Goal: Information Seeking & Learning: Learn about a topic

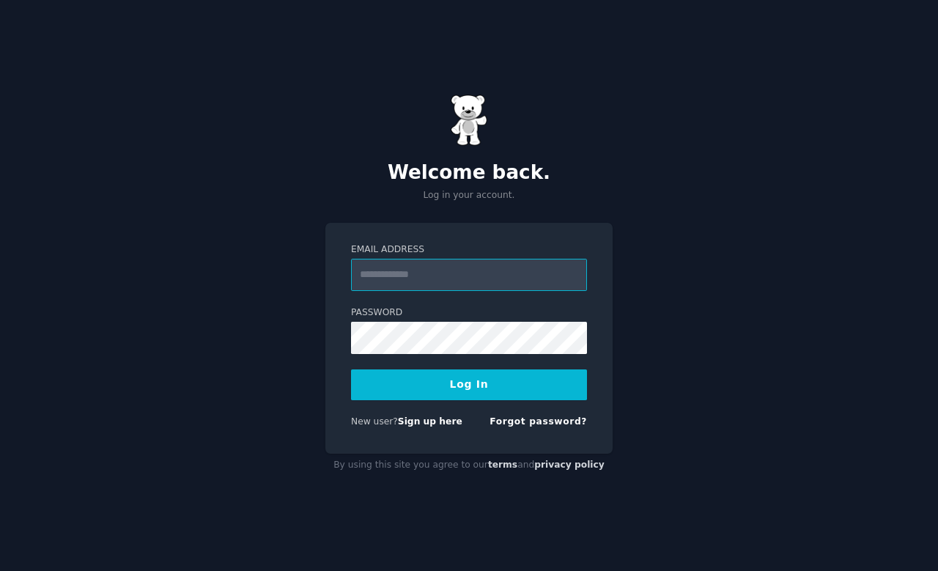
type input "**********"
click at [469, 384] on button "Log In" at bounding box center [469, 384] width 236 height 31
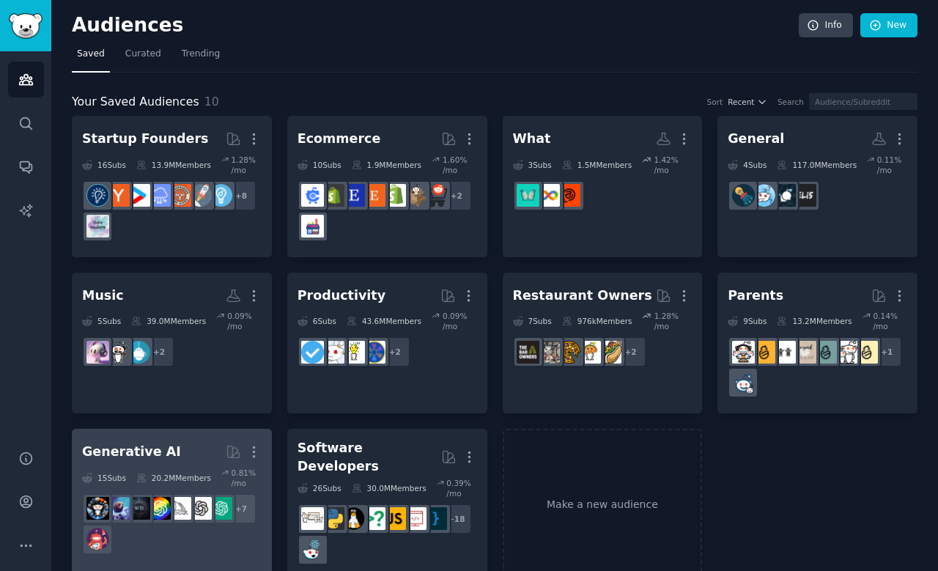
click at [120, 450] on div "Generative AI" at bounding box center [131, 452] width 99 height 18
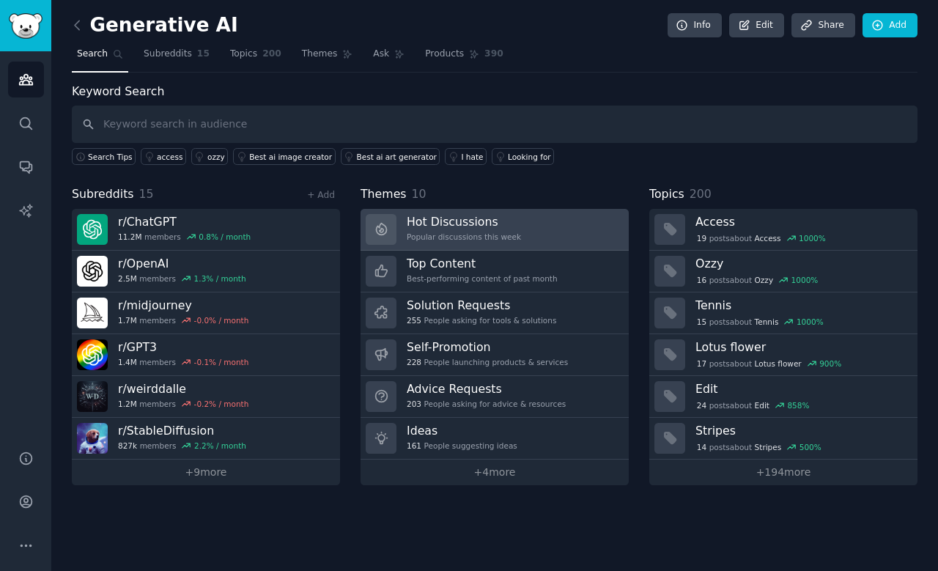
click at [471, 226] on h3 "Hot Discussions" at bounding box center [464, 221] width 114 height 15
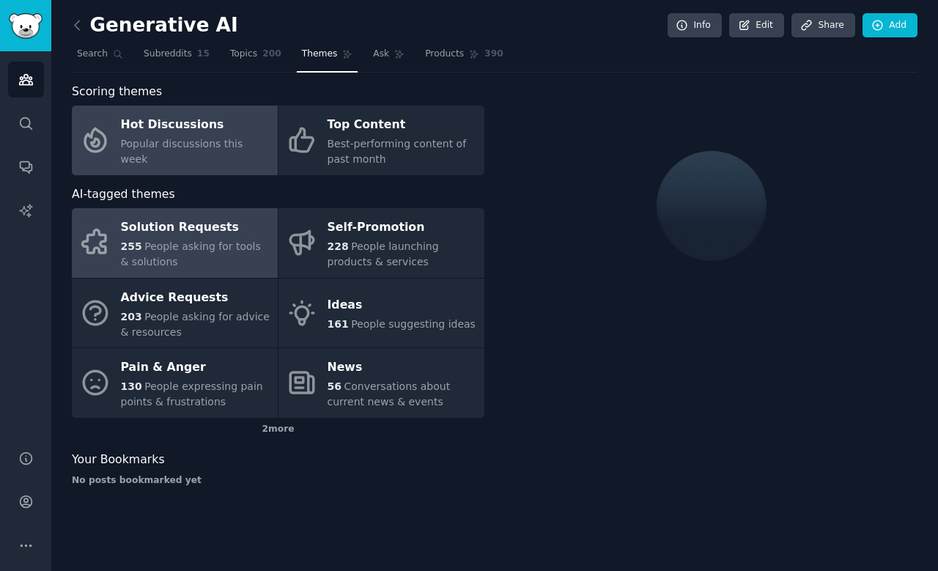
click at [201, 248] on span "People asking for tools & solutions" at bounding box center [191, 253] width 140 height 27
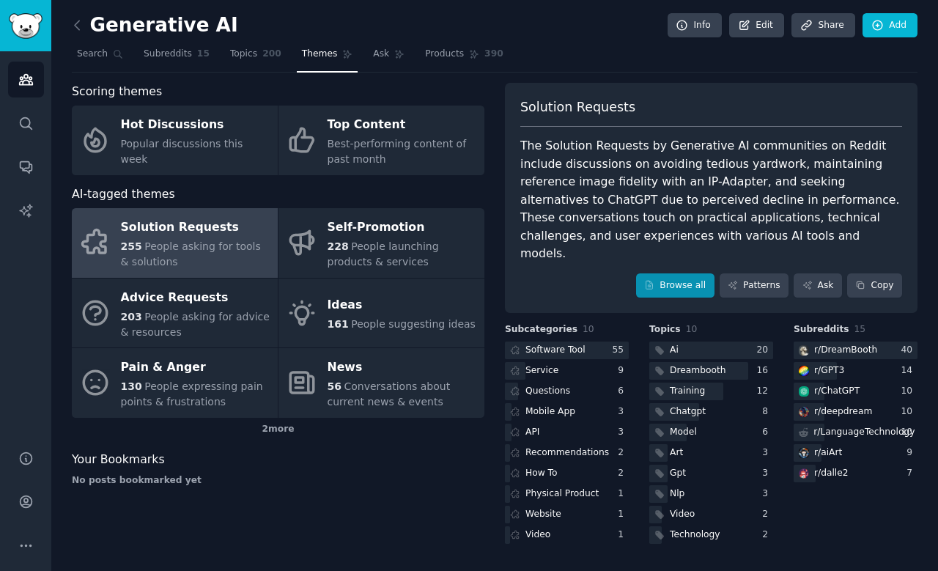
click at [661, 273] on link "Browse all" at bounding box center [675, 285] width 78 height 25
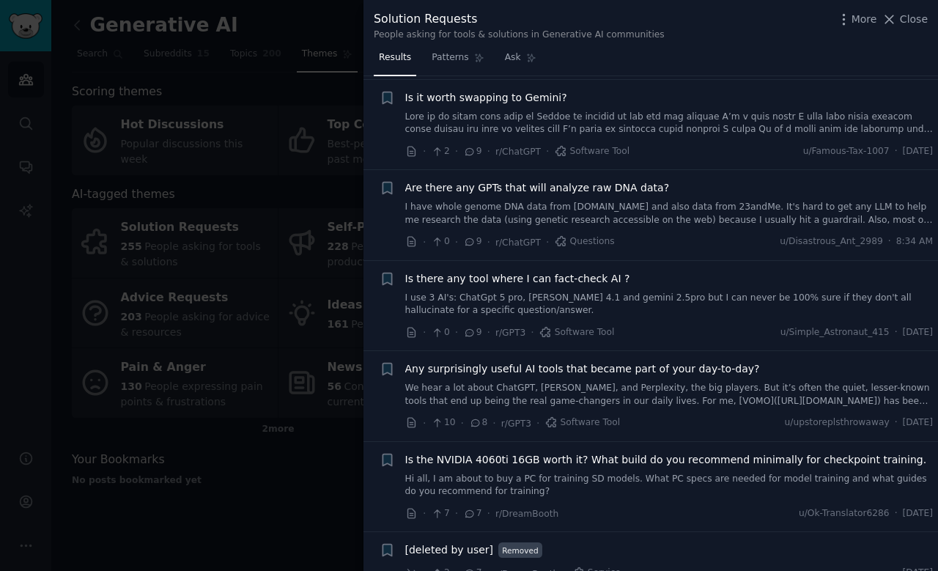
scroll to position [1022, 0]
click at [536, 273] on span "Is there any tool where I can fact-check AI ?" at bounding box center [517, 277] width 225 height 15
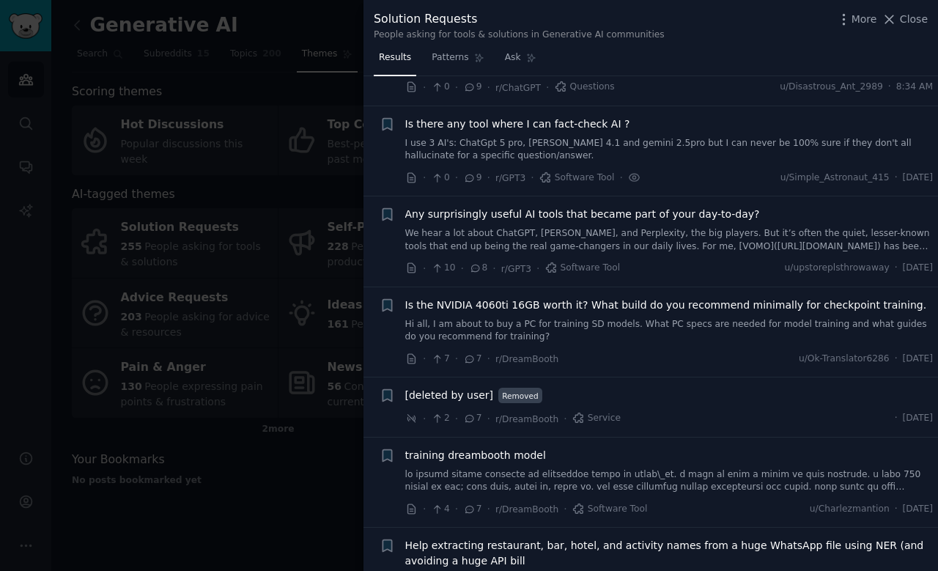
scroll to position [1198, 0]
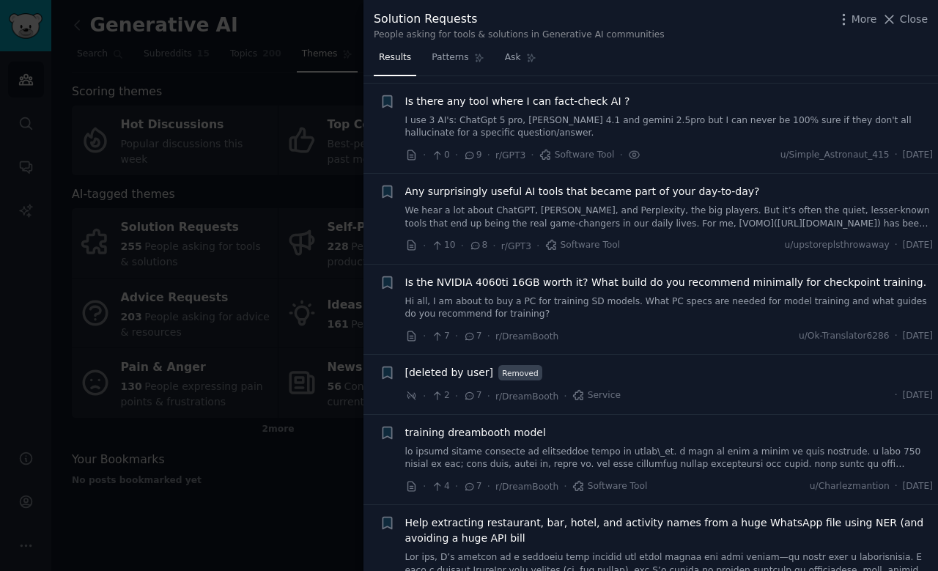
click at [570, 99] on span "Is there any tool where I can fact-check AI ?" at bounding box center [517, 101] width 225 height 15
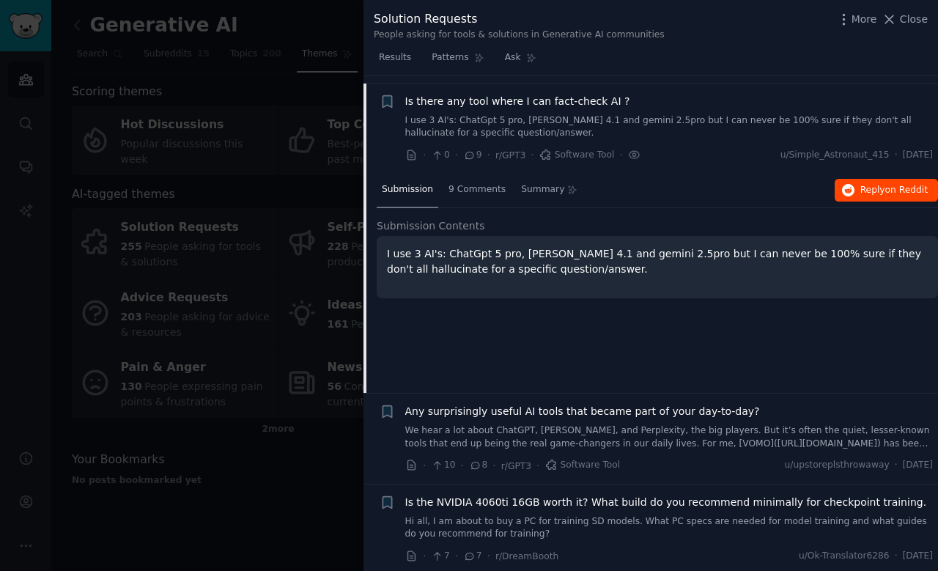
click at [887, 185] on span "on Reddit" at bounding box center [906, 190] width 43 height 10
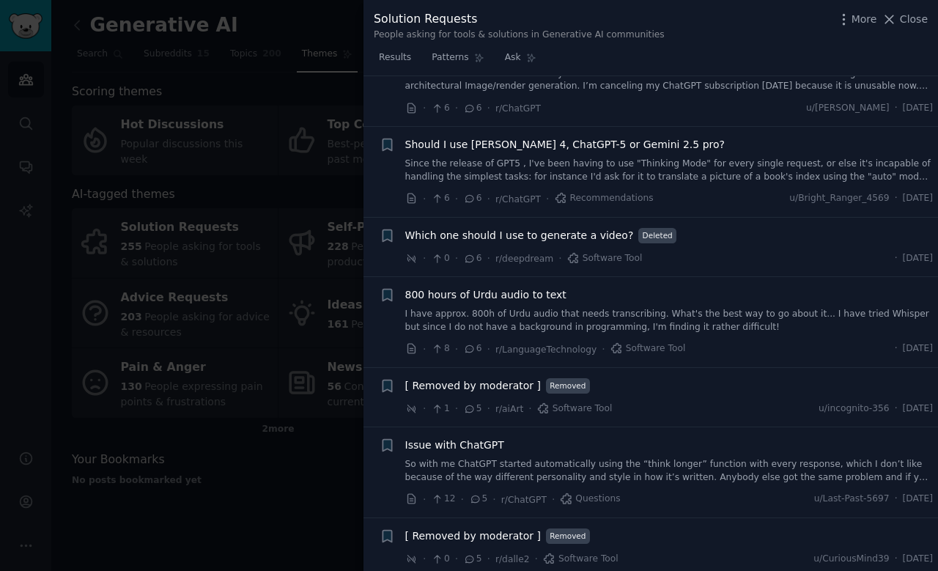
scroll to position [1993, 0]
click at [311, 248] on div at bounding box center [469, 285] width 938 height 571
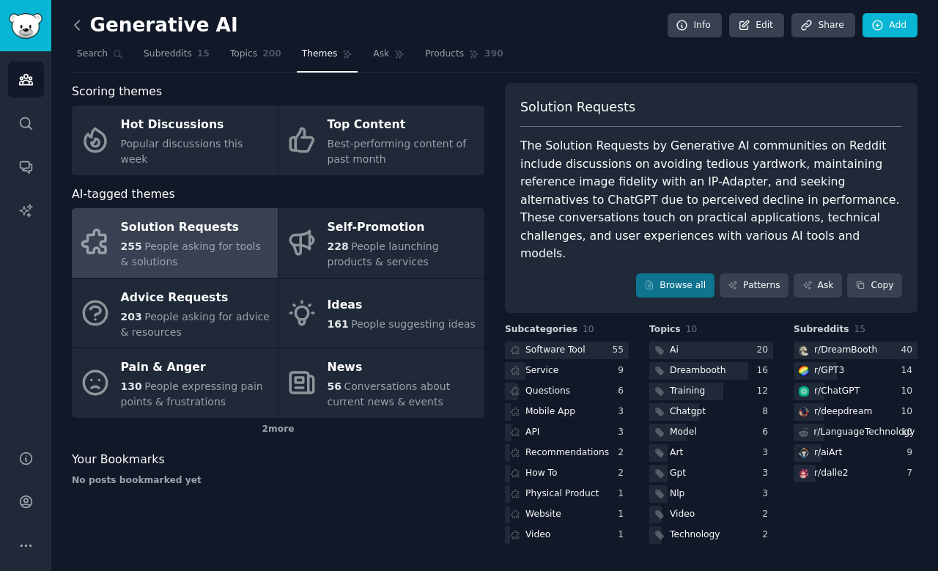
click at [73, 31] on icon at bounding box center [77, 25] width 15 height 15
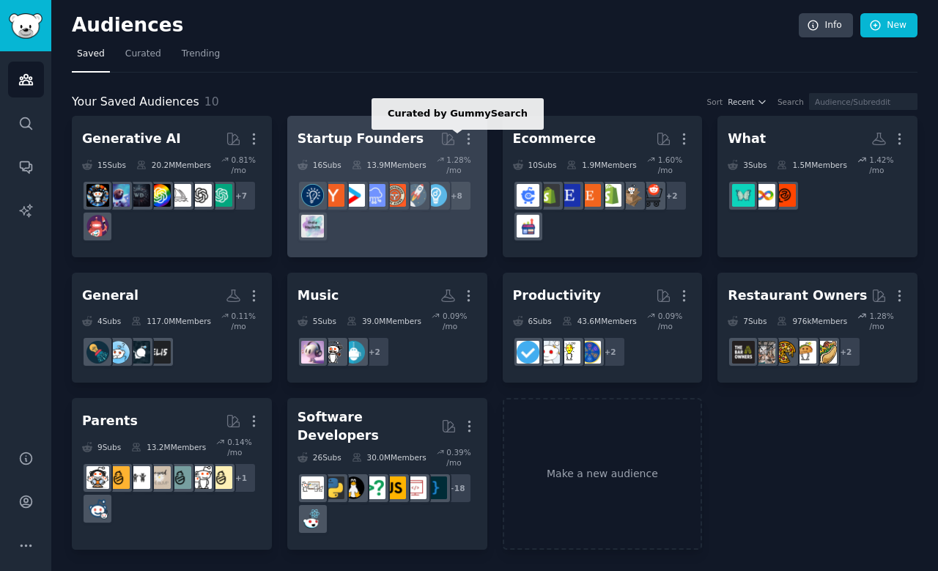
click at [391, 136] on div "Startup Founders" at bounding box center [361, 139] width 126 height 18
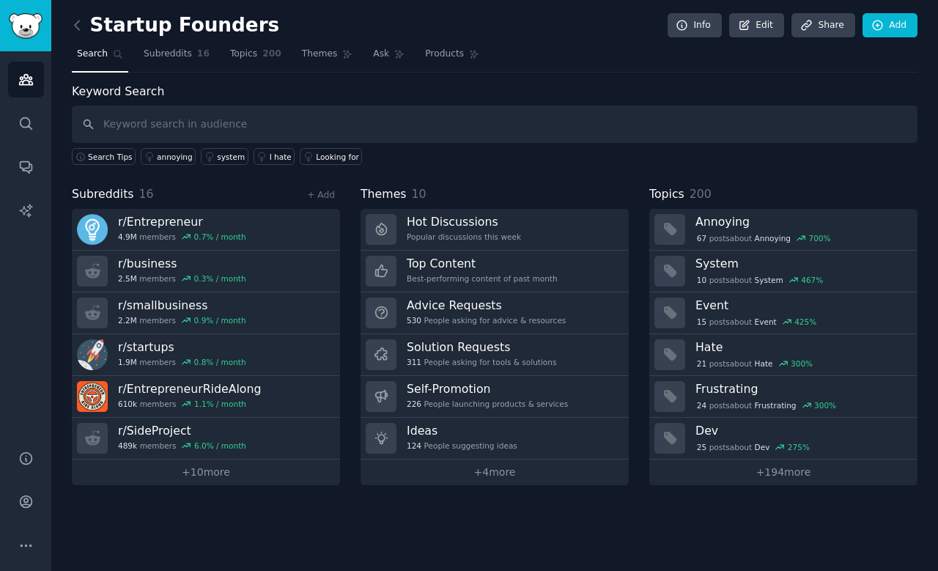
click at [71, 26] on div "Startup Founders Info Edit Share Add Search Subreddits 16 Topics 200 Themes Ask…" at bounding box center [494, 285] width 887 height 571
click at [74, 26] on icon at bounding box center [77, 25] width 15 height 15
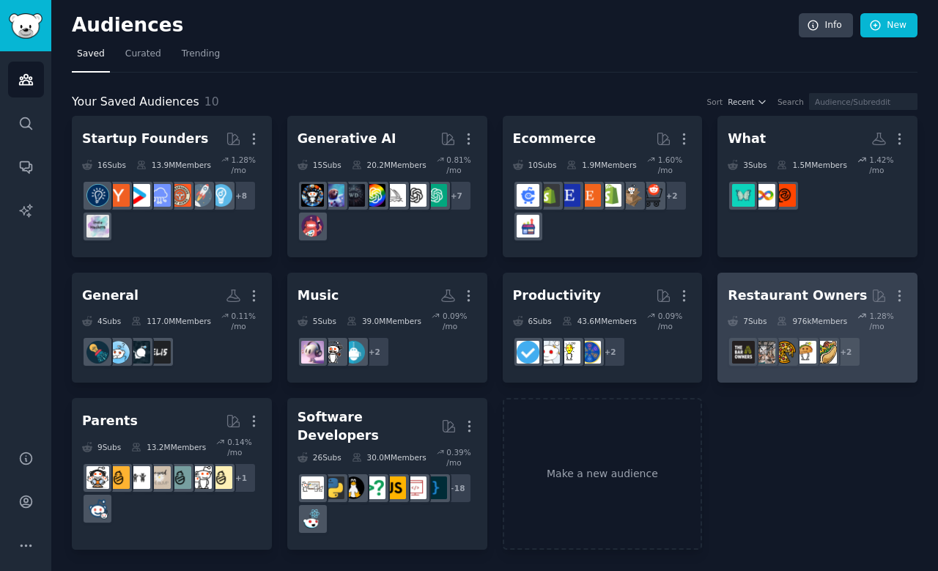
click at [778, 296] on div "Restaurant Owners" at bounding box center [797, 296] width 139 height 18
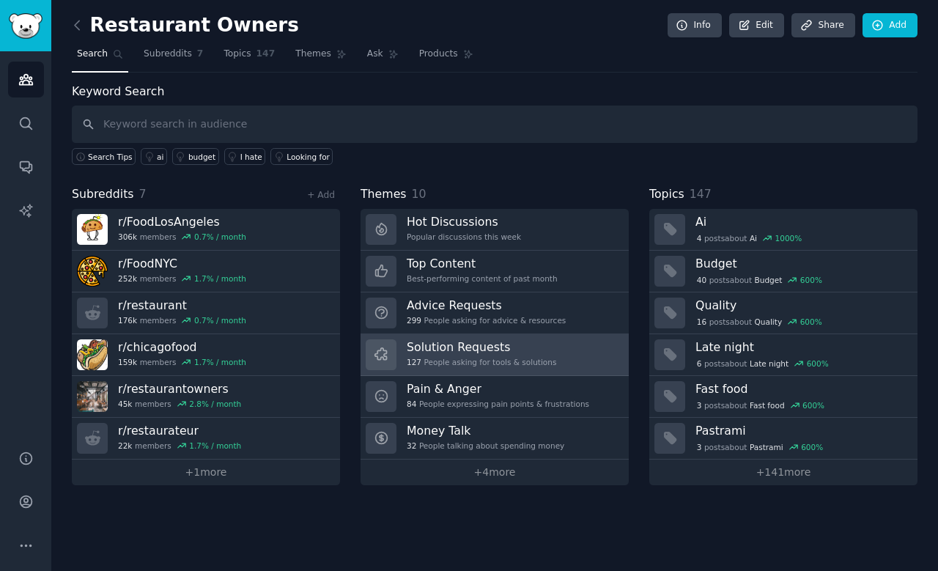
click at [478, 350] on h3 "Solution Requests" at bounding box center [481, 346] width 149 height 15
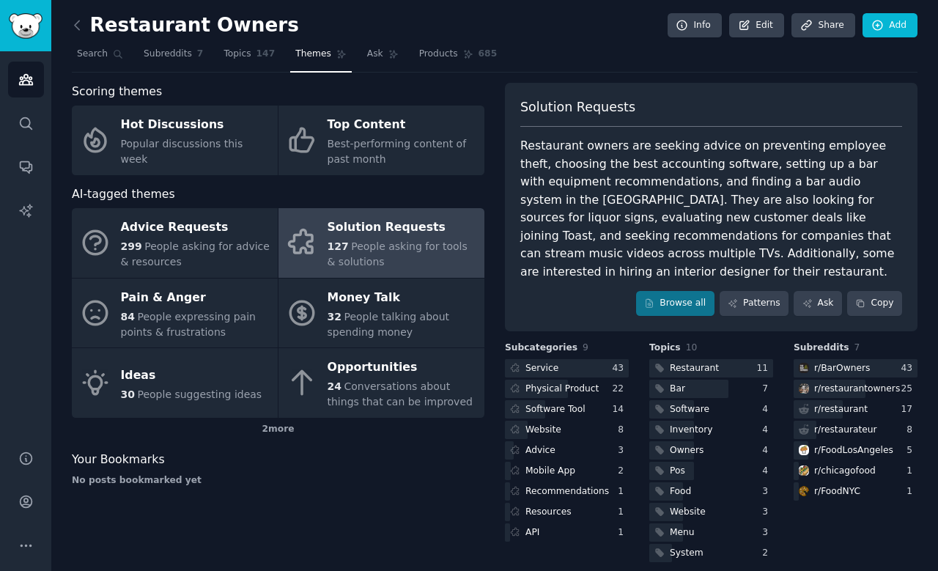
click at [373, 240] on span "People asking for tools & solutions" at bounding box center [398, 253] width 140 height 27
click at [684, 291] on link "Browse all" at bounding box center [675, 303] width 78 height 25
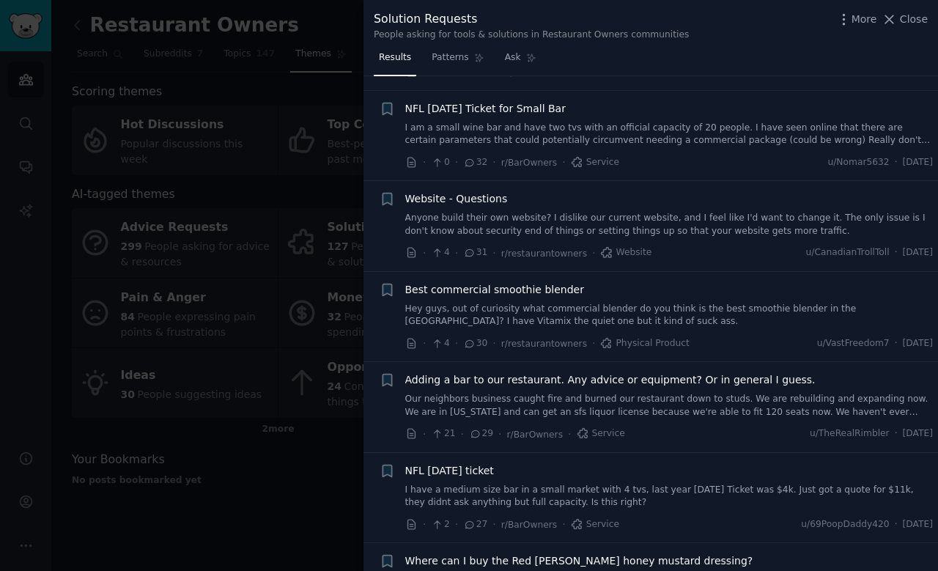
scroll to position [828, 0]
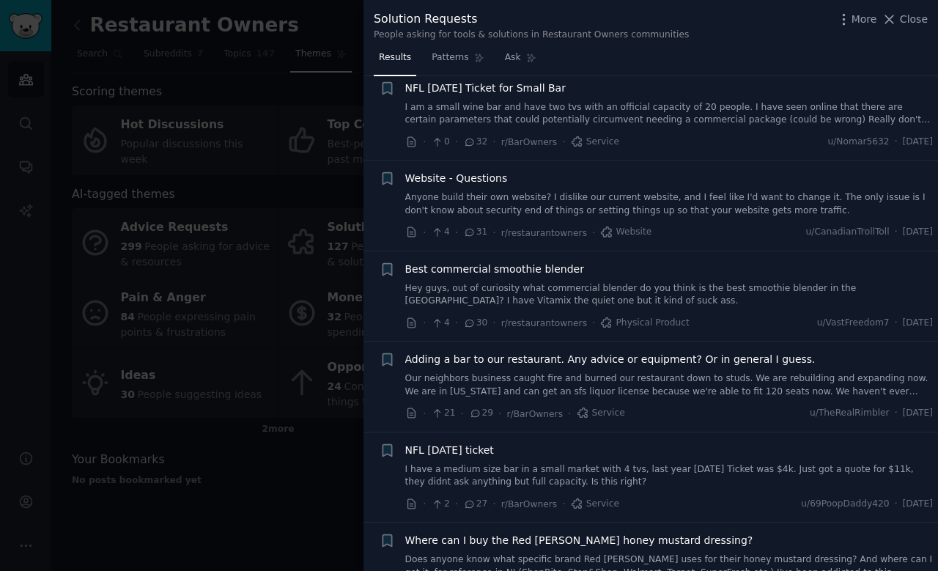
click at [281, 203] on div at bounding box center [469, 285] width 938 height 571
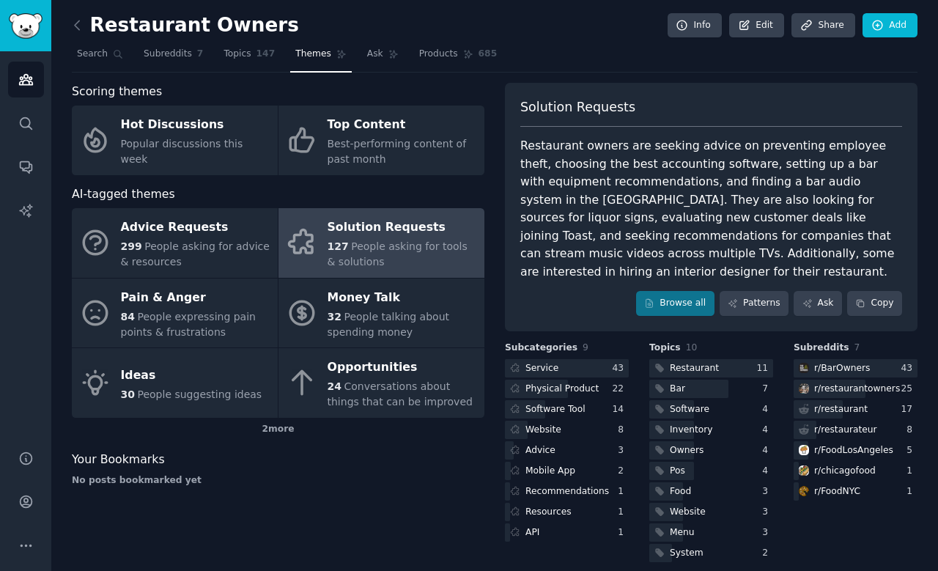
click at [92, 33] on h2 "Restaurant Owners" at bounding box center [185, 25] width 227 height 23
click at [82, 32] on icon at bounding box center [77, 25] width 15 height 15
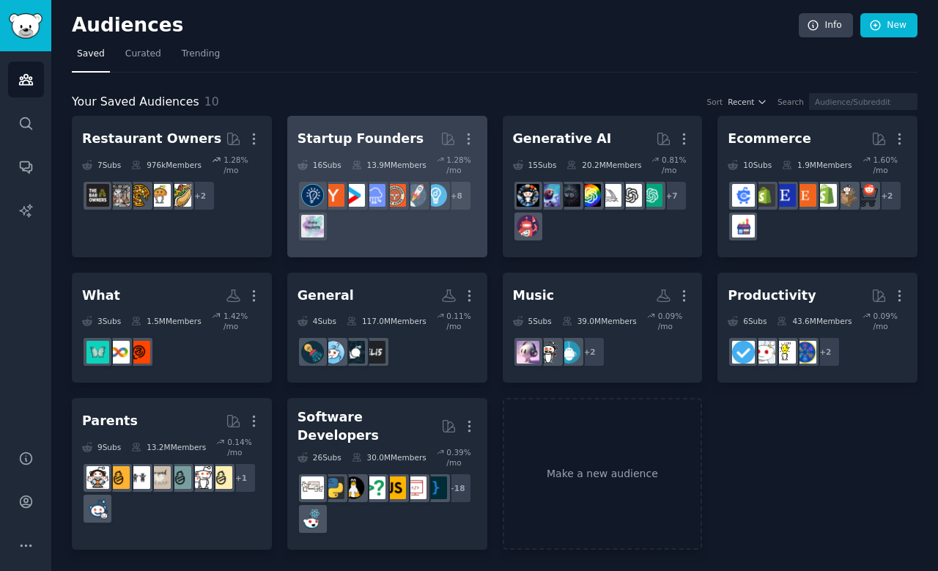
click at [361, 134] on div "Startup Founders" at bounding box center [361, 139] width 126 height 18
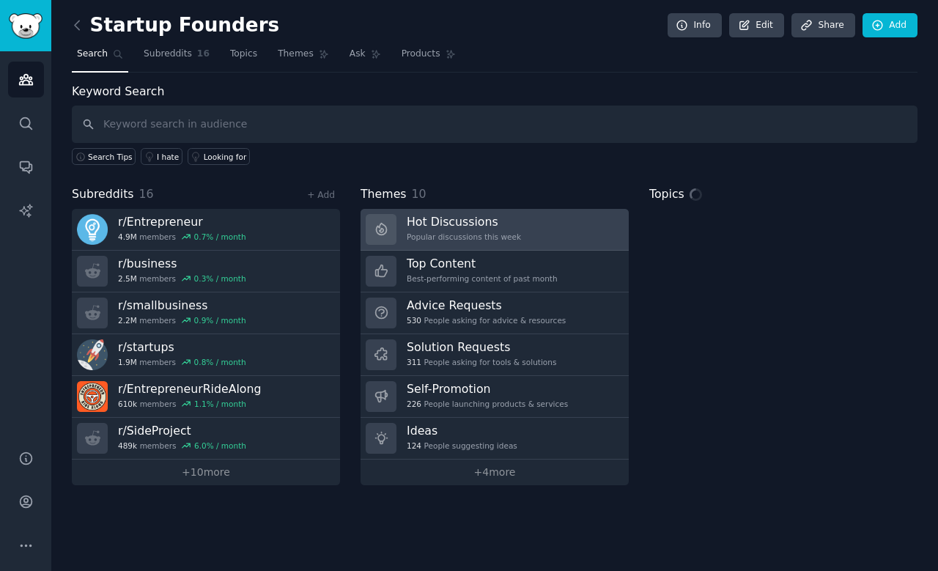
click at [457, 229] on div "Hot Discussions Popular discussions this week" at bounding box center [464, 229] width 114 height 31
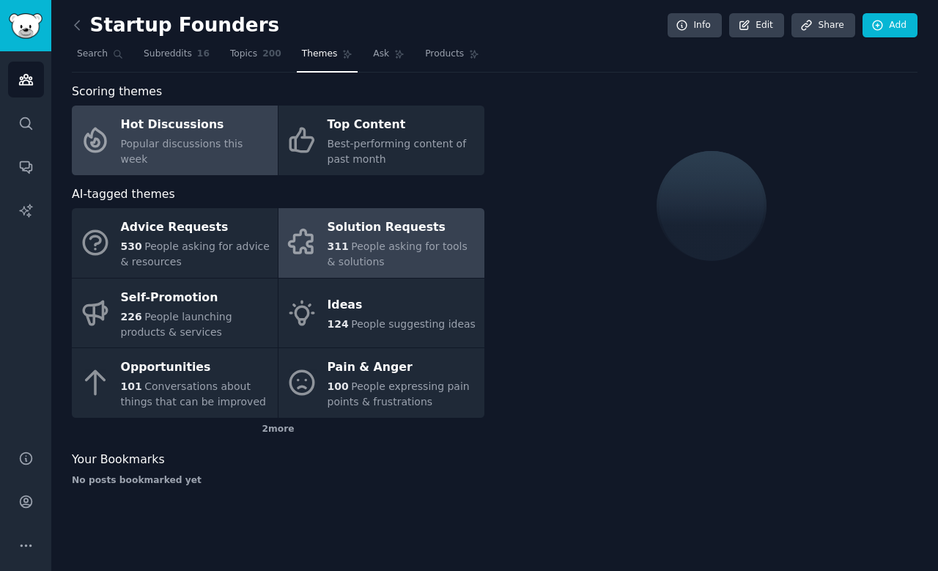
click at [324, 253] on link "Solution Requests 311 People asking for tools & solutions" at bounding box center [381, 243] width 206 height 70
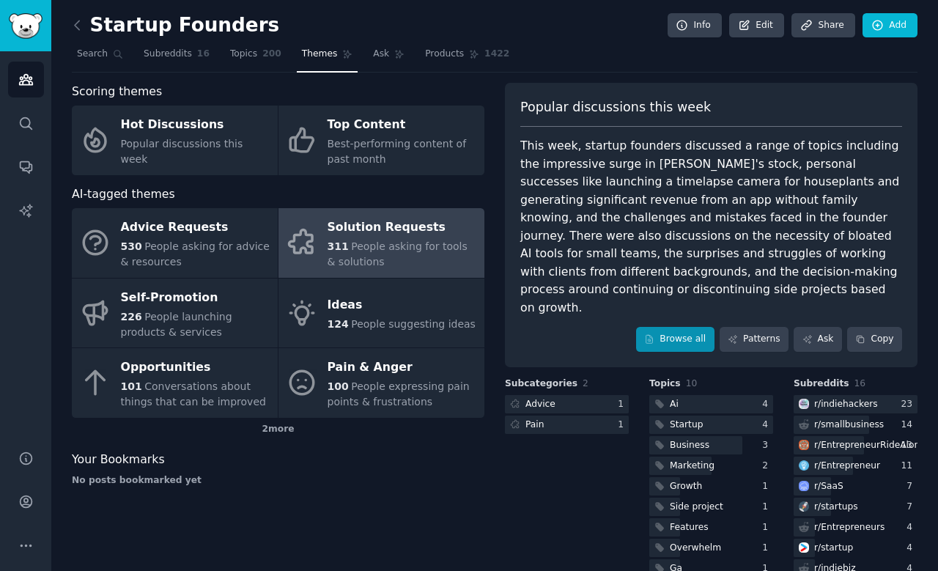
click at [668, 327] on link "Browse all" at bounding box center [675, 339] width 78 height 25
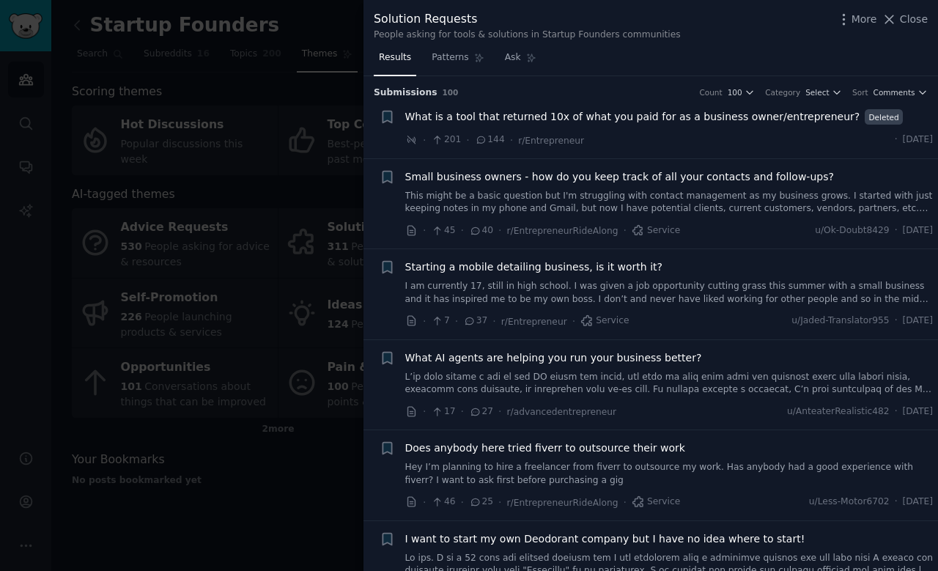
click at [280, 235] on div at bounding box center [469, 285] width 938 height 571
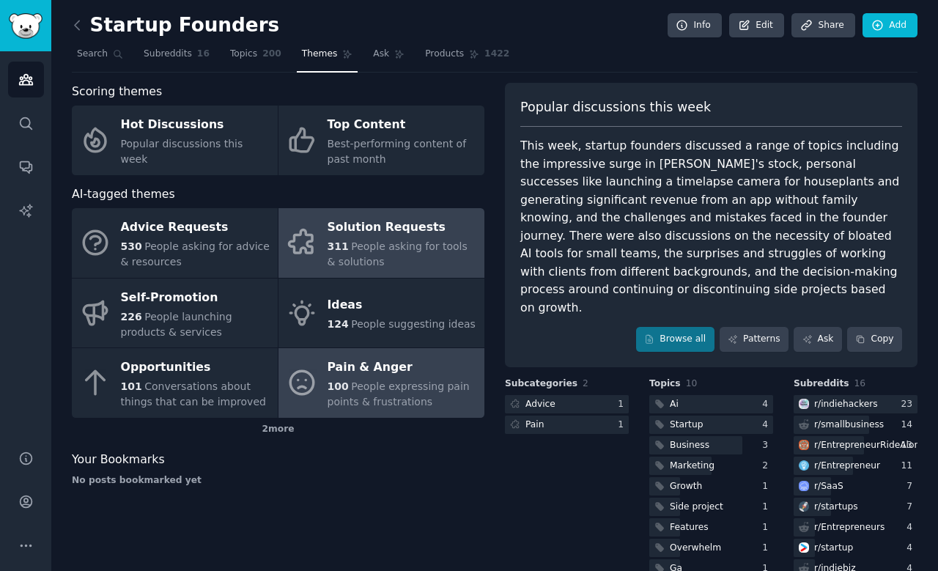
click at [330, 370] on div "Pain & Anger" at bounding box center [402, 367] width 149 height 23
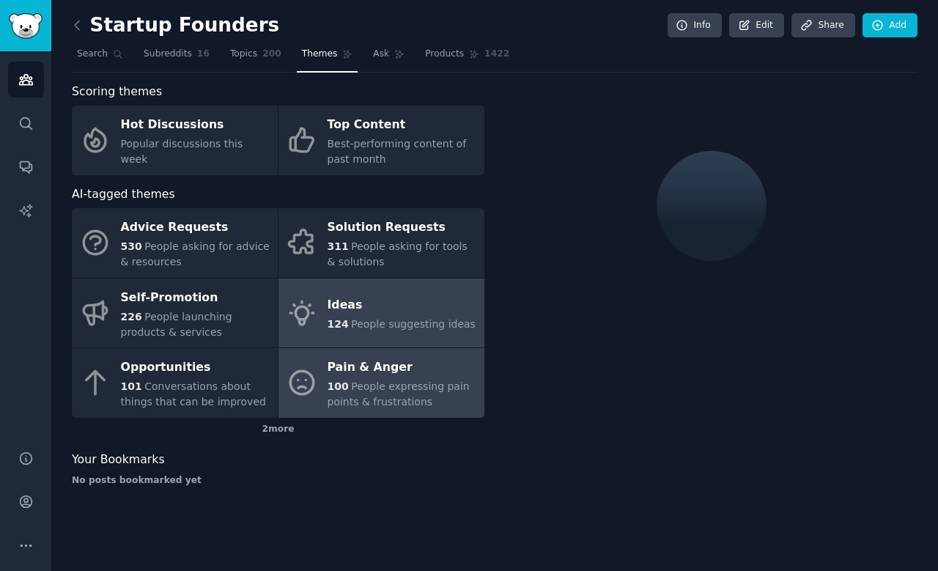
click at [440, 306] on div "Ideas" at bounding box center [402, 305] width 148 height 23
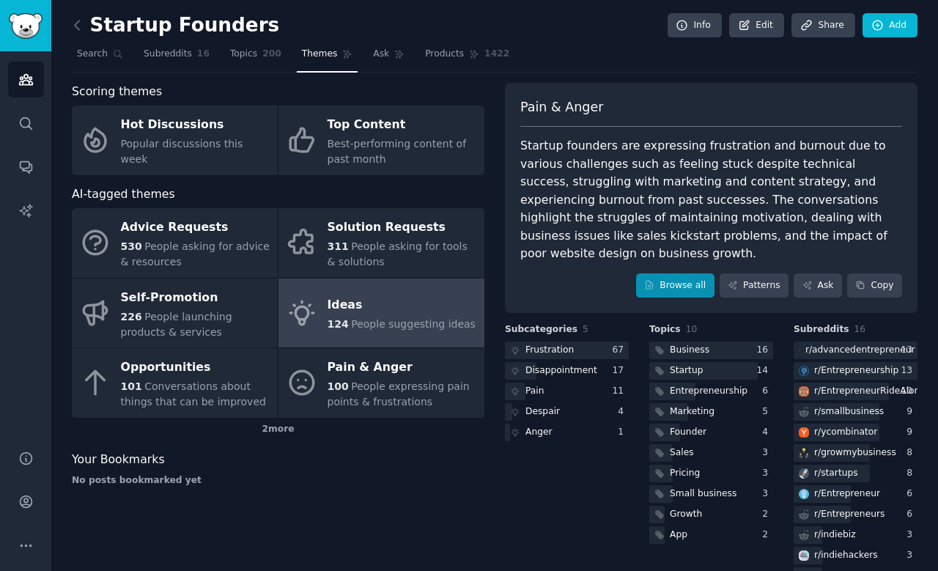
click at [662, 273] on link "Browse all" at bounding box center [675, 285] width 78 height 25
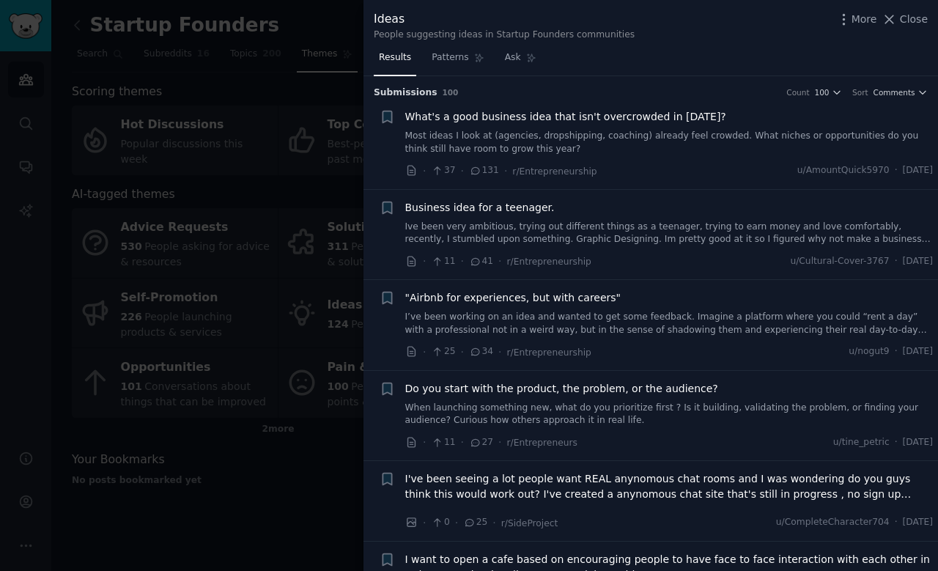
click at [574, 125] on div "What's a good business idea that isn't overcrowded in [DATE]? Most ideas I look…" at bounding box center [669, 132] width 528 height 46
click at [610, 131] on link "Most ideas I look at (agencies, dropshipping, coaching) already feel crowded. W…" at bounding box center [669, 143] width 528 height 26
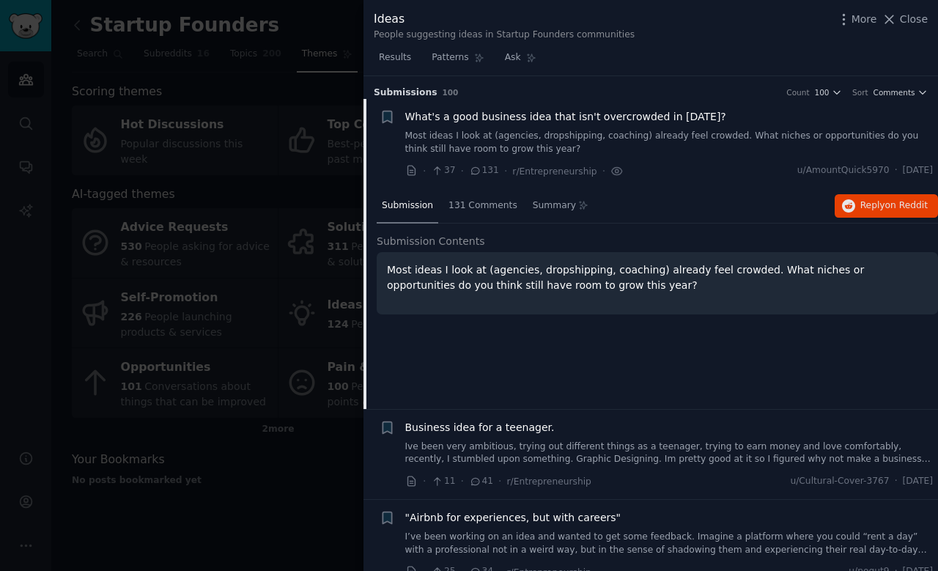
scroll to position [23, 0]
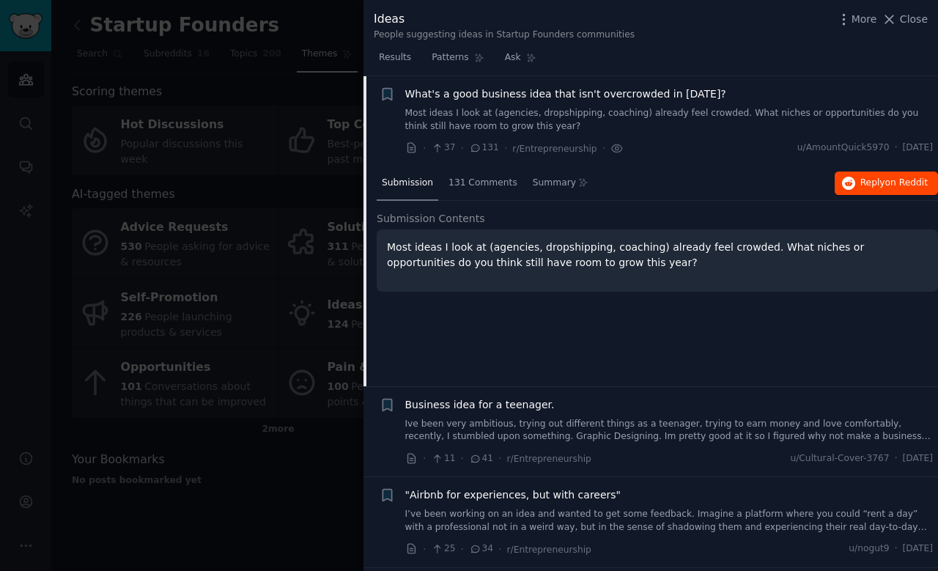
click at [885, 177] on span "on Reddit" at bounding box center [906, 182] width 43 height 10
